Goal: Book appointment/travel/reservation

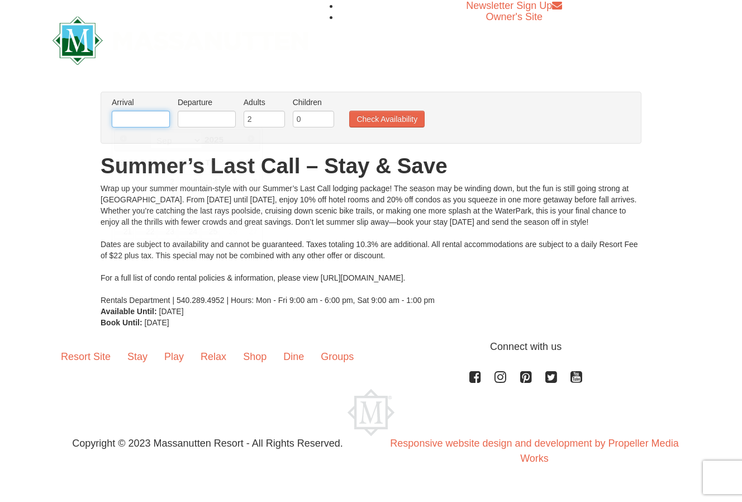
click at [152, 116] on input "text" at bounding box center [141, 119] width 58 height 17
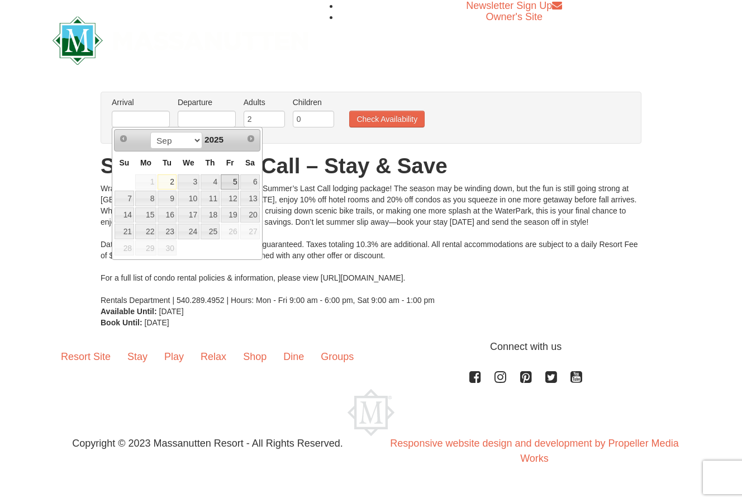
click at [237, 184] on link "5" at bounding box center [230, 182] width 19 height 16
type input "[DATE]"
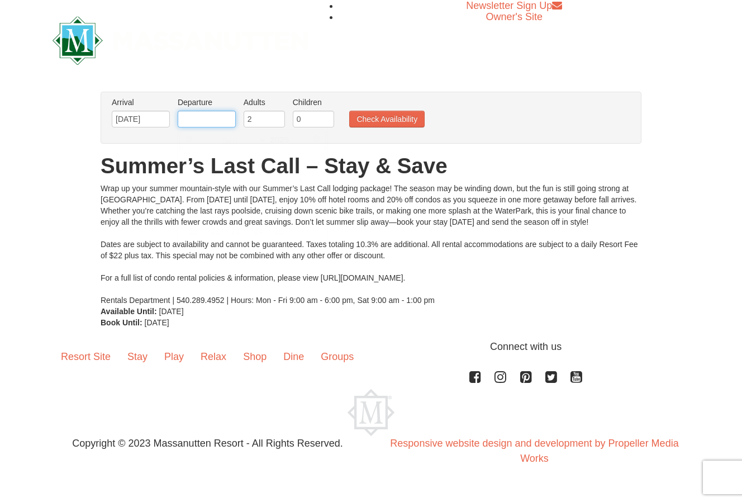
click at [198, 118] on input "text" at bounding box center [207, 119] width 58 height 17
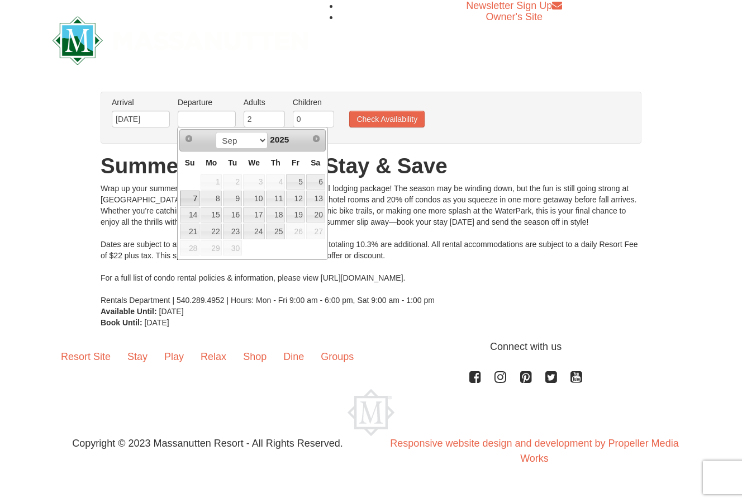
click at [196, 196] on link "7" at bounding box center [190, 199] width 20 height 16
type input "[DATE]"
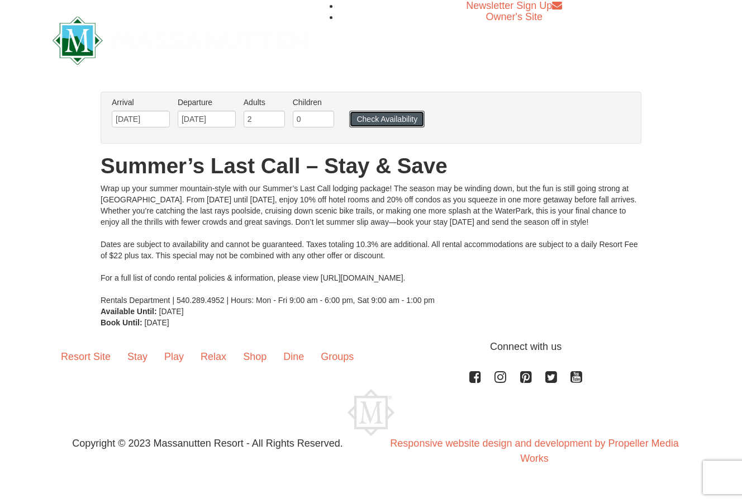
click at [390, 122] on button "Check Availability" at bounding box center [386, 119] width 75 height 17
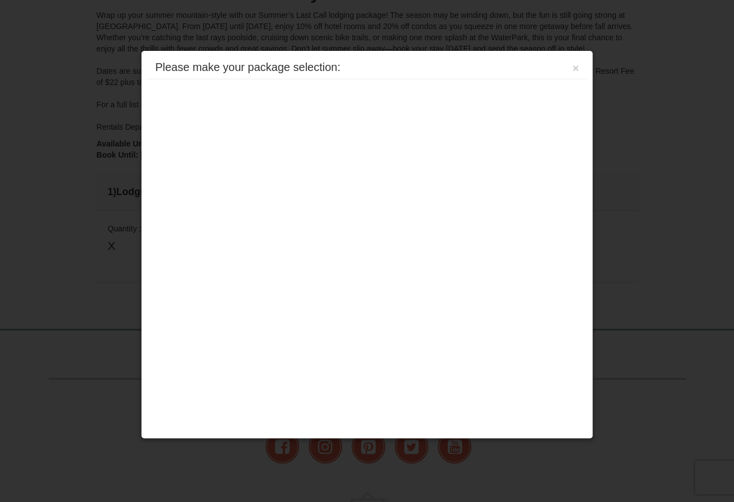
scroll to position [239, 0]
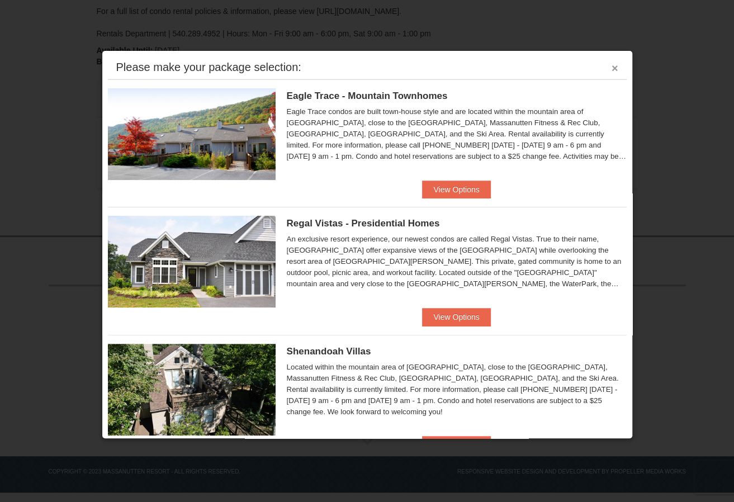
click at [612, 71] on button "×" at bounding box center [615, 68] width 7 height 11
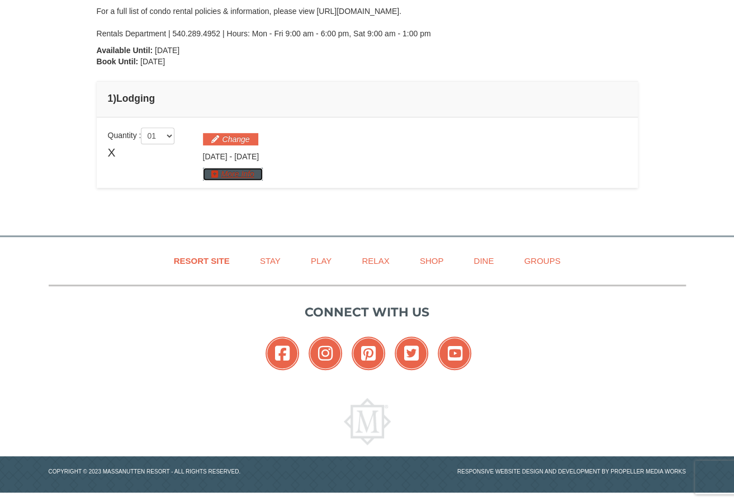
click at [244, 172] on button "More Info" at bounding box center [233, 174] width 60 height 12
